Goal: Information Seeking & Learning: Learn about a topic

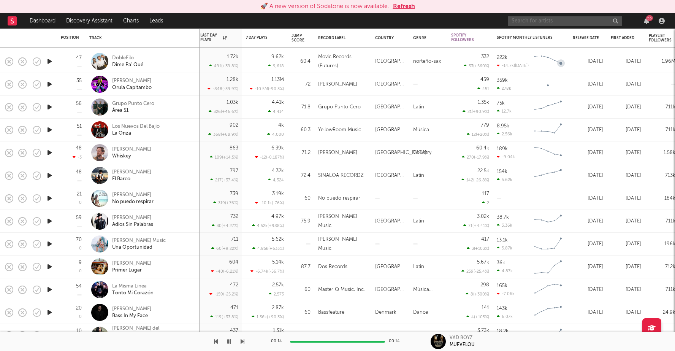
click at [533, 24] on input "text" at bounding box center [565, 21] width 114 height 10
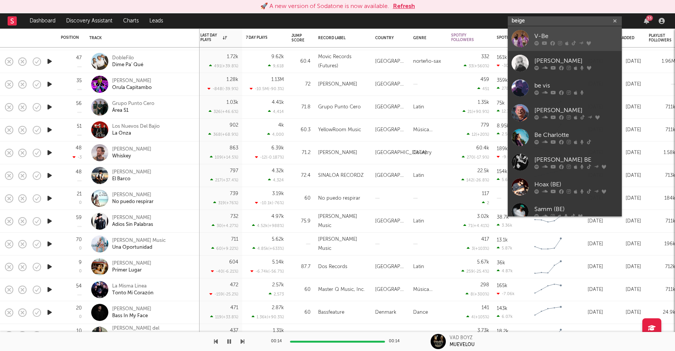
type input "beige"
click at [551, 35] on div "V-Be" at bounding box center [576, 36] width 84 height 9
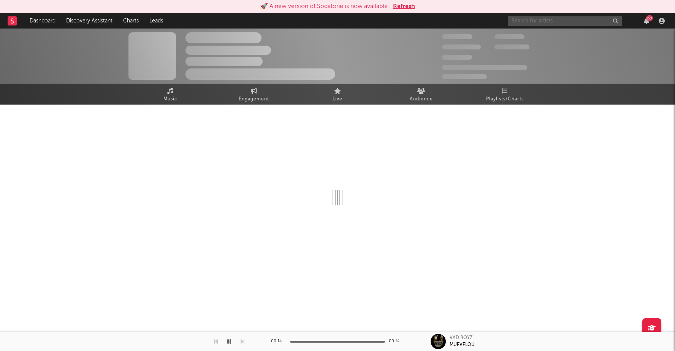
click at [538, 16] on input "text" at bounding box center [565, 21] width 114 height 10
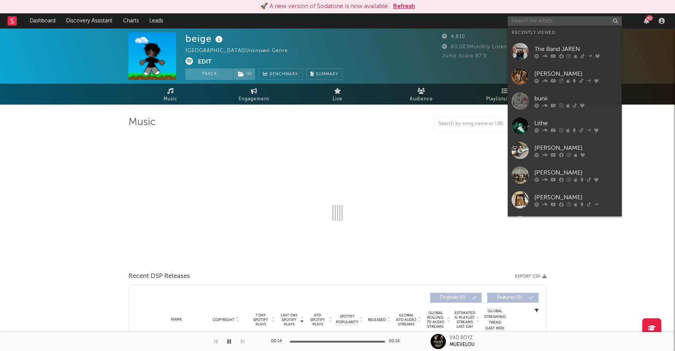
type input "b"
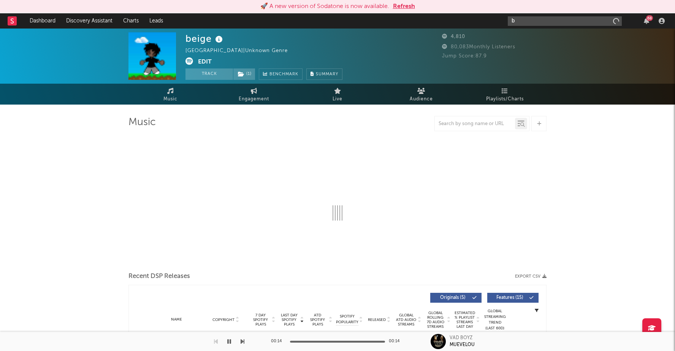
select select "1w"
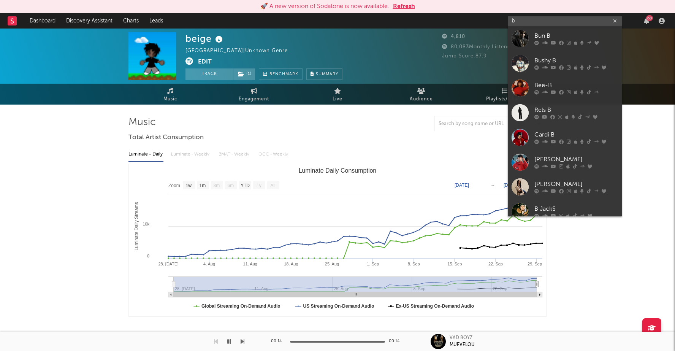
type input "b"
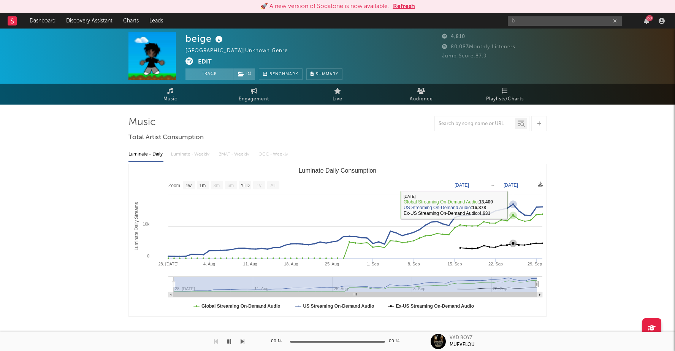
click at [512, 205] on icon "Luminate Daily Consumption" at bounding box center [513, 204] width 3 height 3
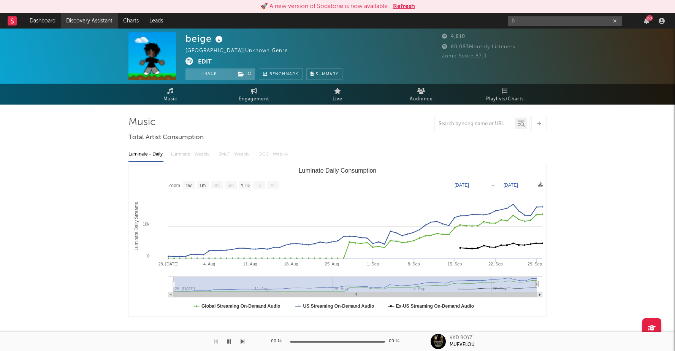
click at [81, 25] on link "Discovery Assistant" at bounding box center [89, 20] width 57 height 15
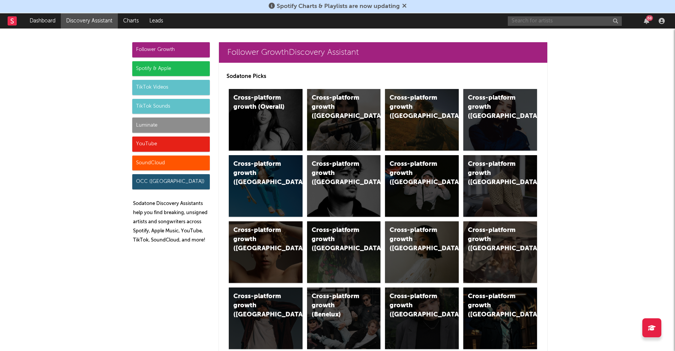
click at [540, 22] on input "text" at bounding box center [565, 21] width 114 height 10
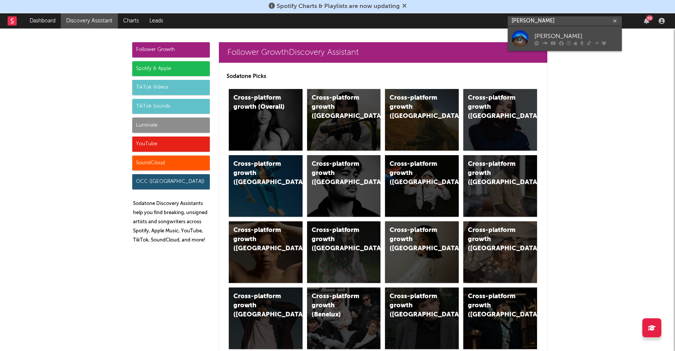
type input "[PERSON_NAME]"
click at [558, 37] on div "[PERSON_NAME]" at bounding box center [576, 36] width 84 height 9
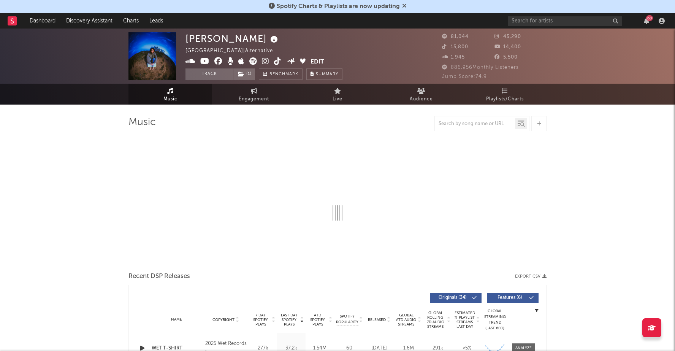
select select "6m"
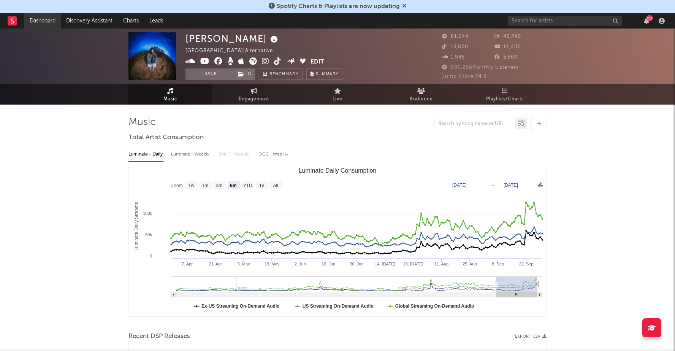
click at [49, 22] on link "Dashboard" at bounding box center [42, 20] width 36 height 15
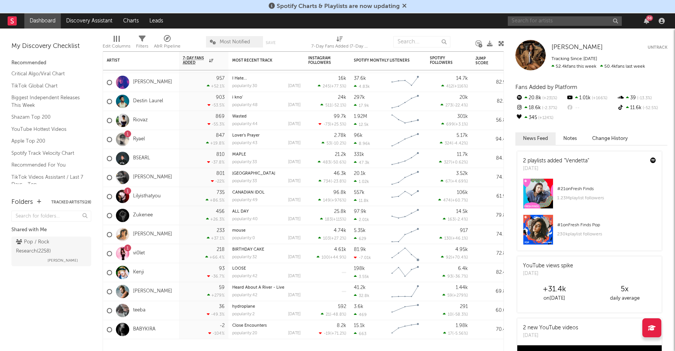
click at [552, 24] on input "text" at bounding box center [565, 21] width 114 height 10
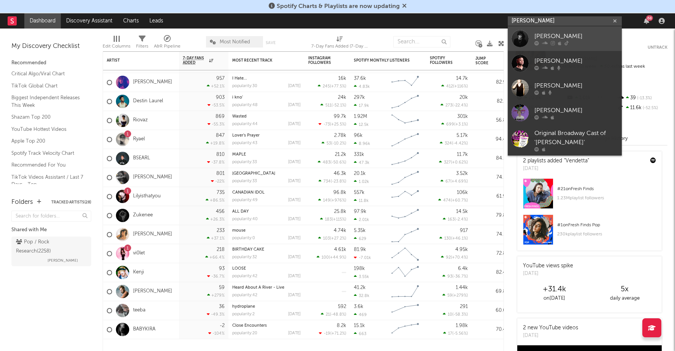
type input "[PERSON_NAME]"
click at [576, 33] on div "[PERSON_NAME]" at bounding box center [576, 36] width 84 height 9
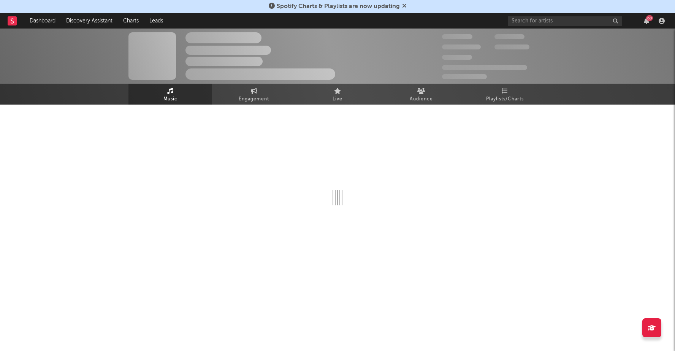
select select "6m"
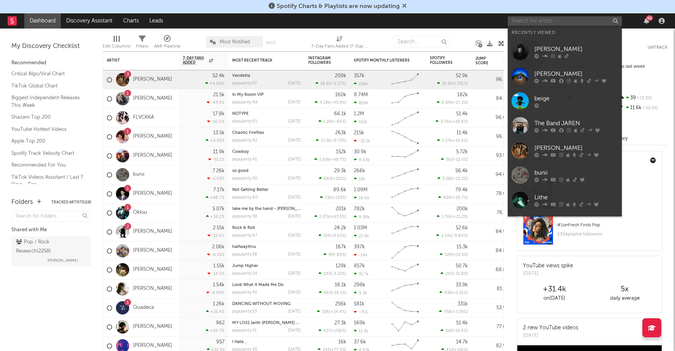
click at [569, 22] on input "text" at bounding box center [565, 21] width 114 height 10
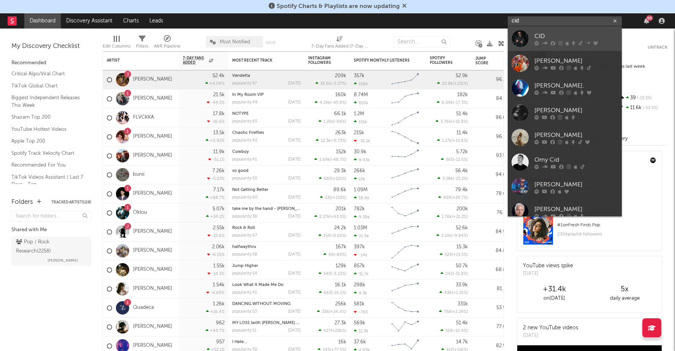
type input "cid"
click at [544, 34] on div "CID" at bounding box center [576, 36] width 84 height 9
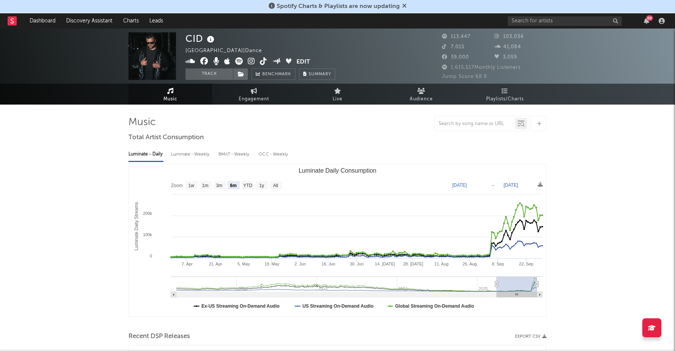
select select "6m"
